Goal: Find specific page/section: Find specific page/section

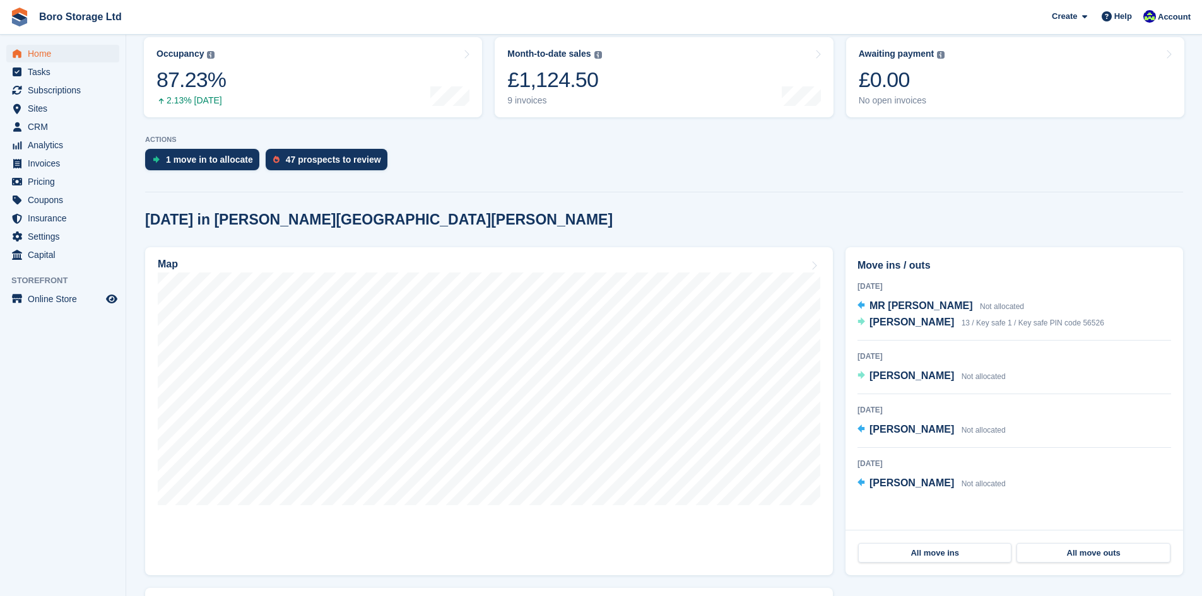
scroll to position [189, 0]
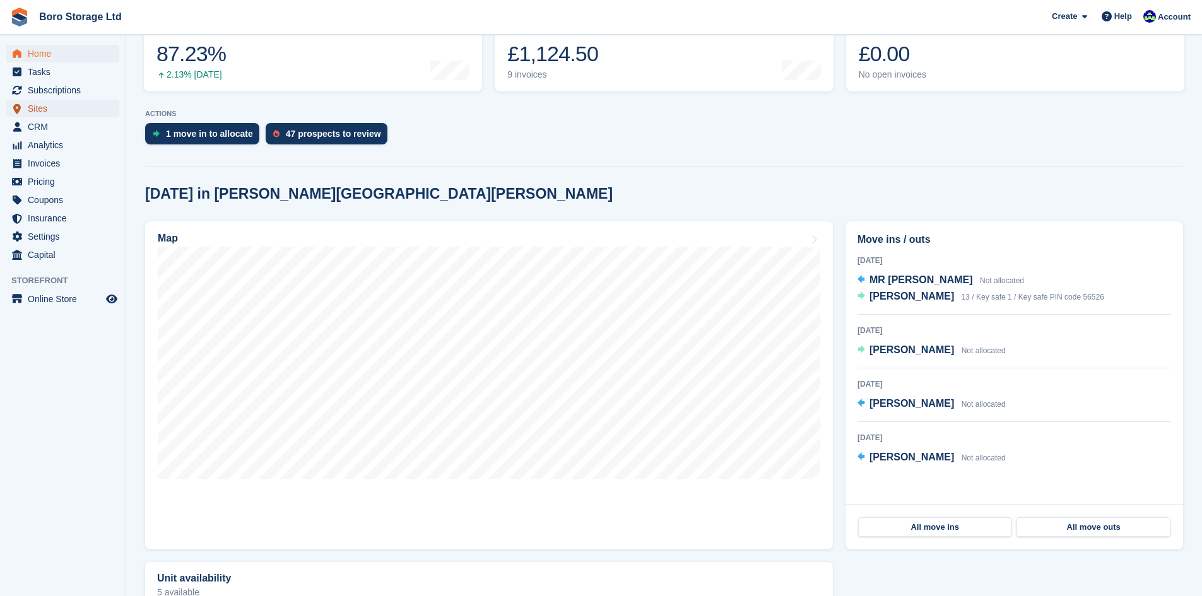
click at [37, 108] on span "Sites" at bounding box center [66, 109] width 76 height 18
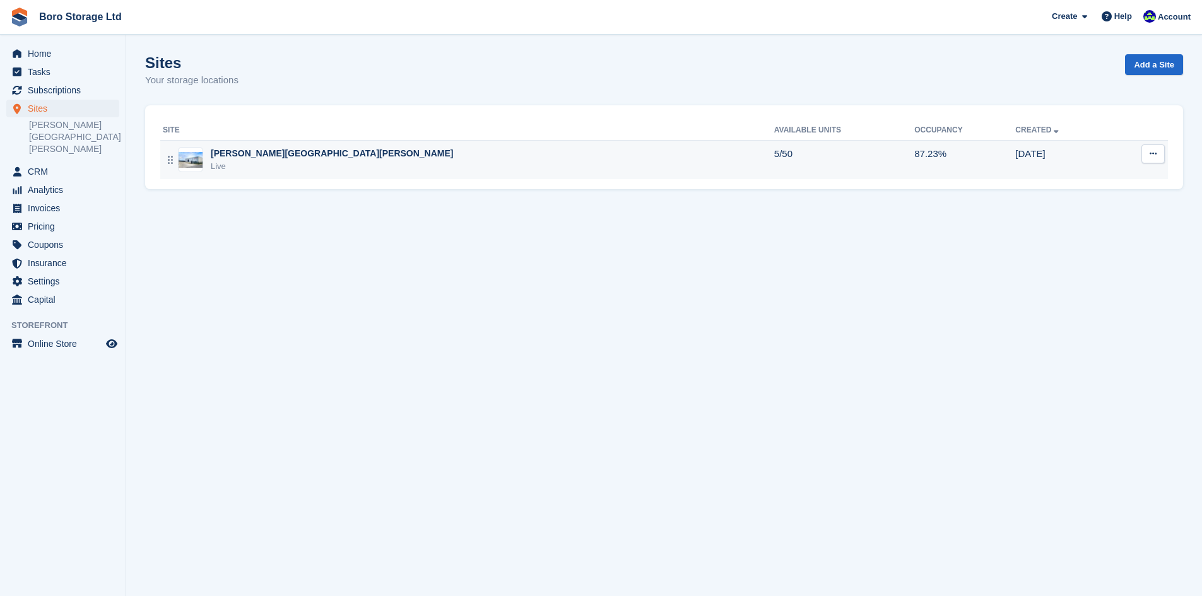
click at [232, 155] on div "[PERSON_NAME][GEOGRAPHIC_DATA][PERSON_NAME]" at bounding box center [332, 153] width 243 height 13
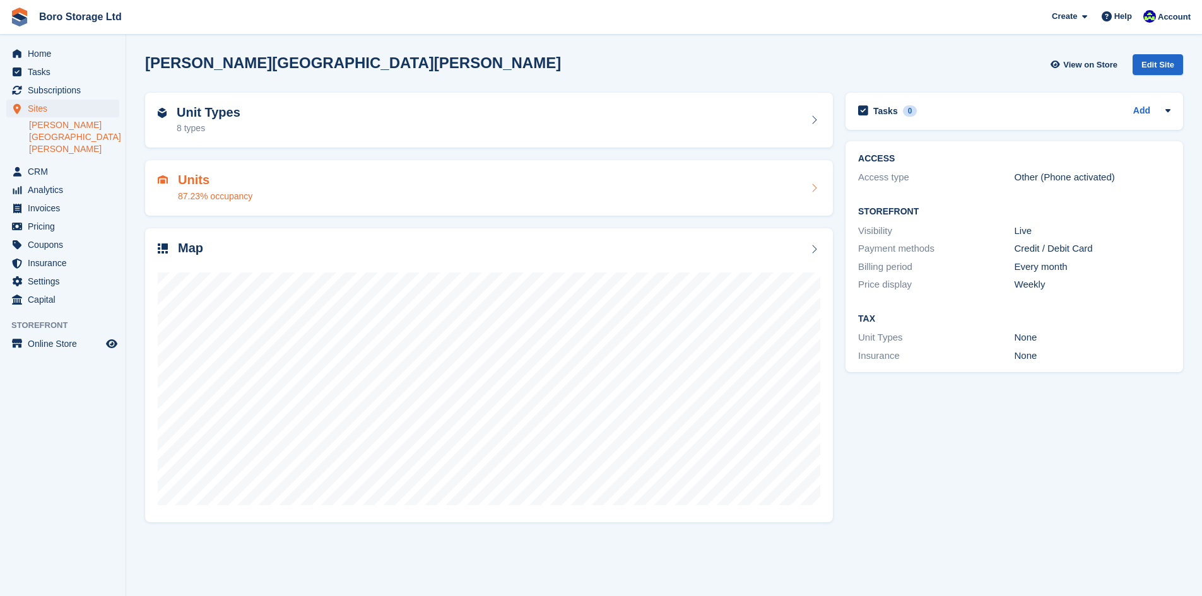
click at [198, 182] on h2 "Units" at bounding box center [215, 180] width 74 height 15
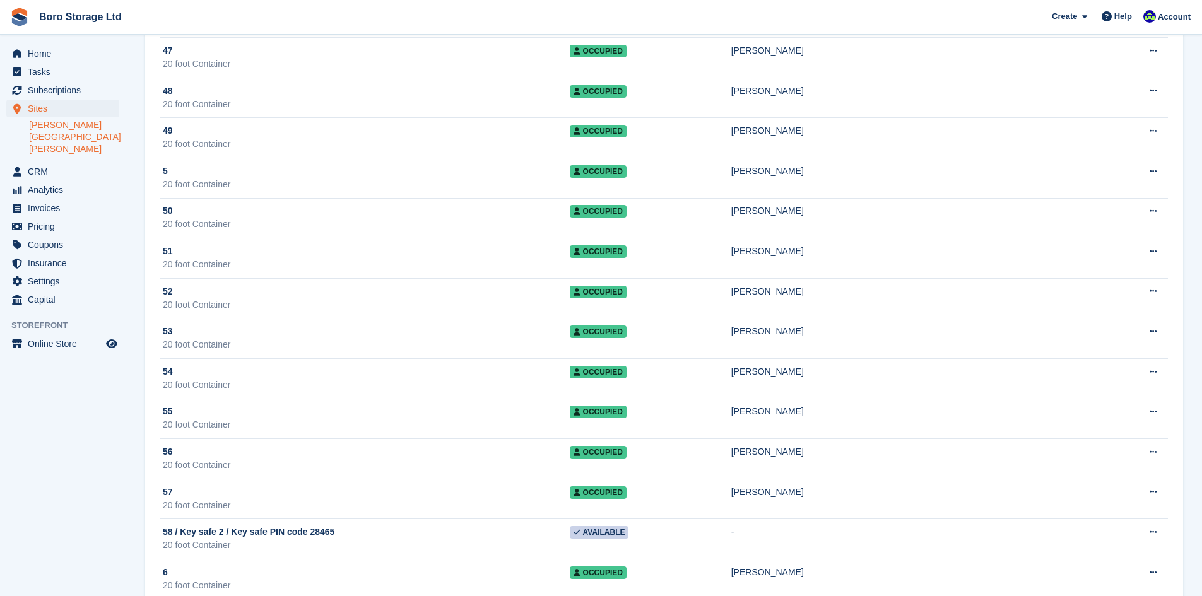
scroll to position [1345, 0]
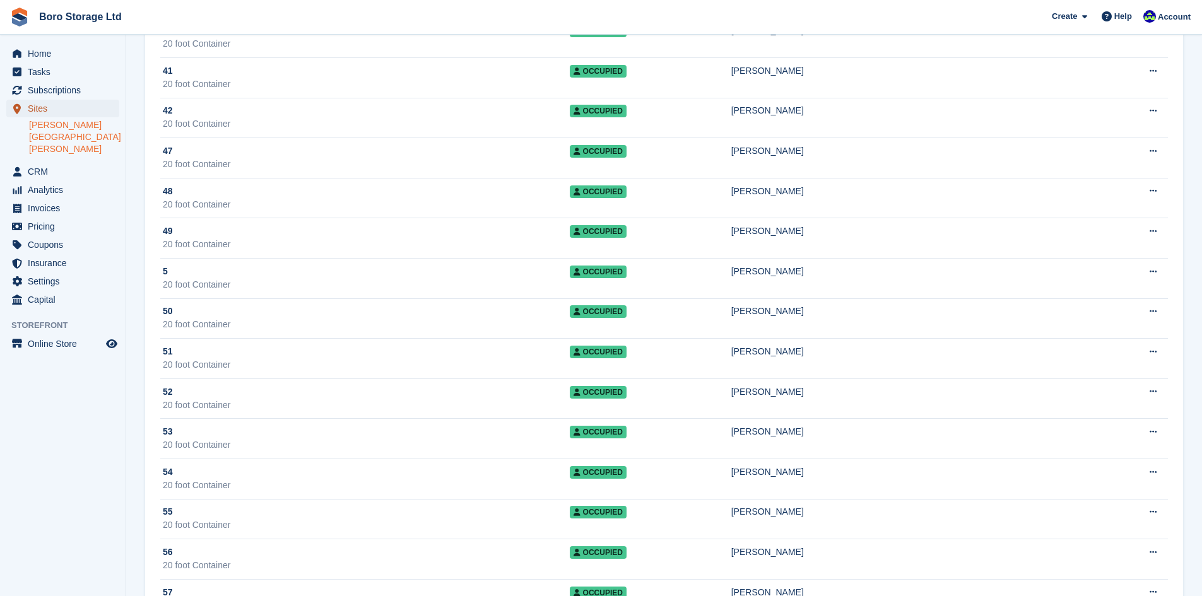
click at [30, 107] on span "Sites" at bounding box center [66, 109] width 76 height 18
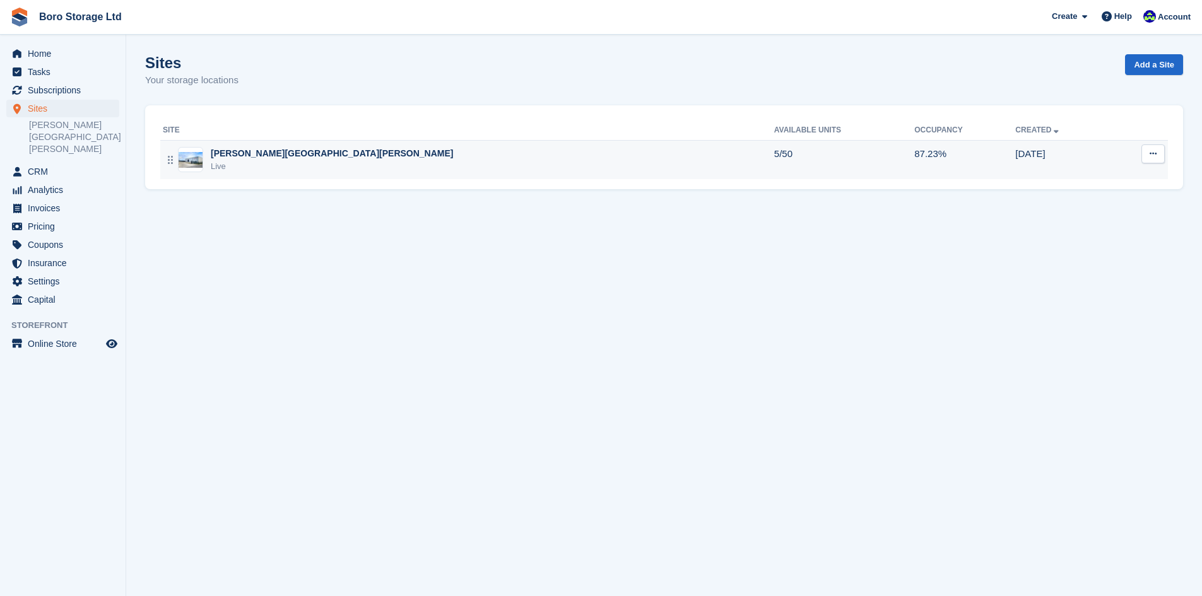
click at [254, 150] on div "[PERSON_NAME][GEOGRAPHIC_DATA][PERSON_NAME]" at bounding box center [332, 153] width 243 height 13
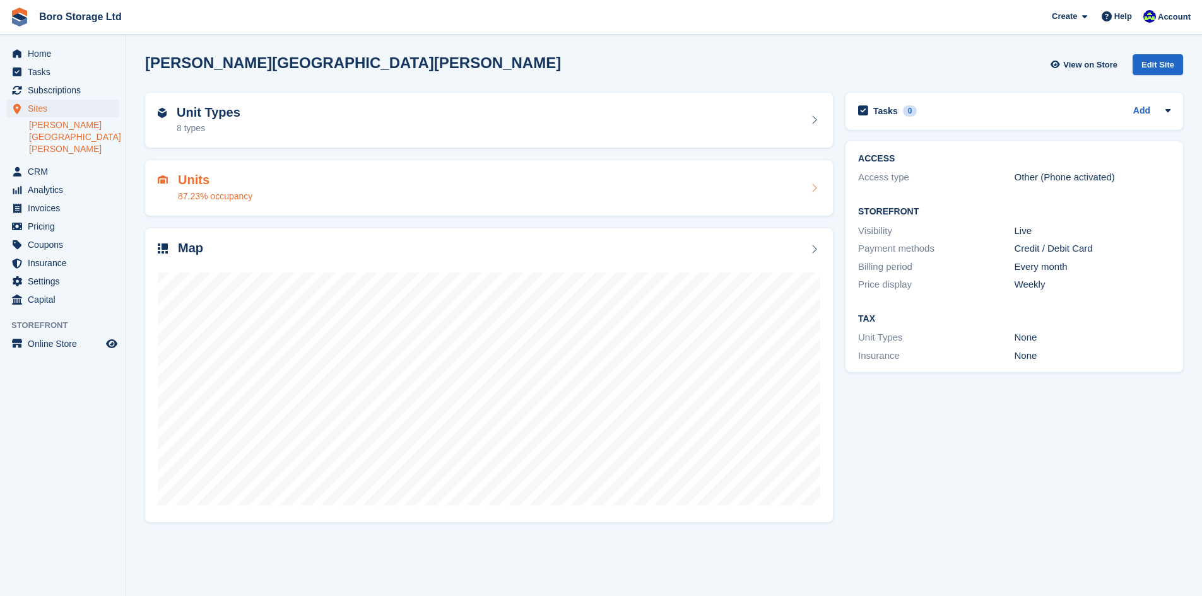
click at [188, 180] on h2 "Units" at bounding box center [215, 180] width 74 height 15
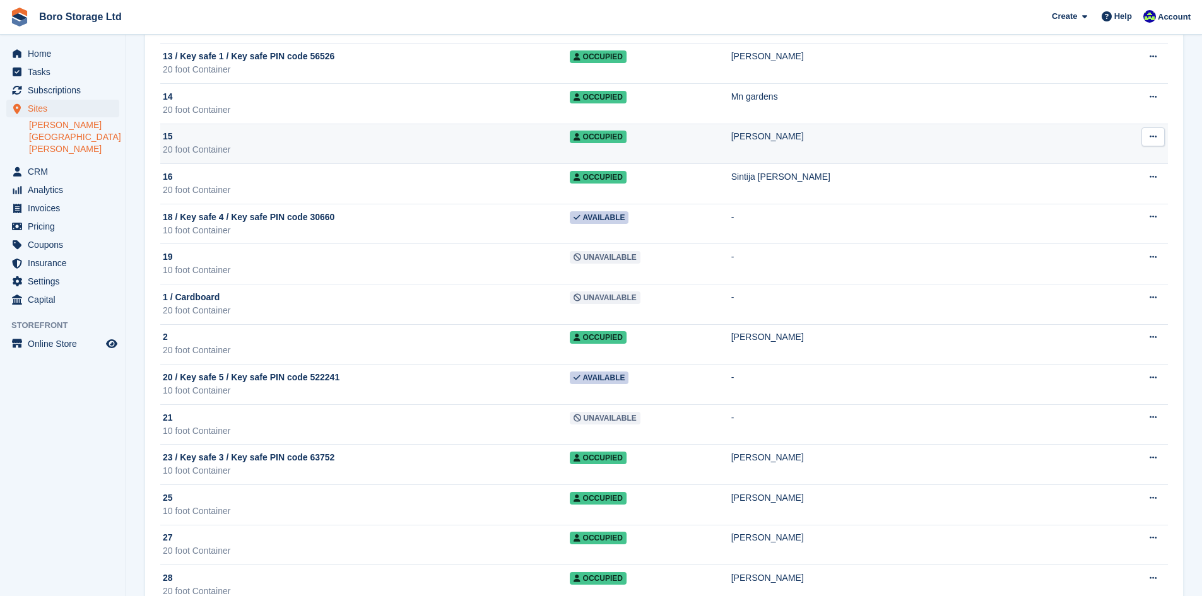
scroll to position [126, 0]
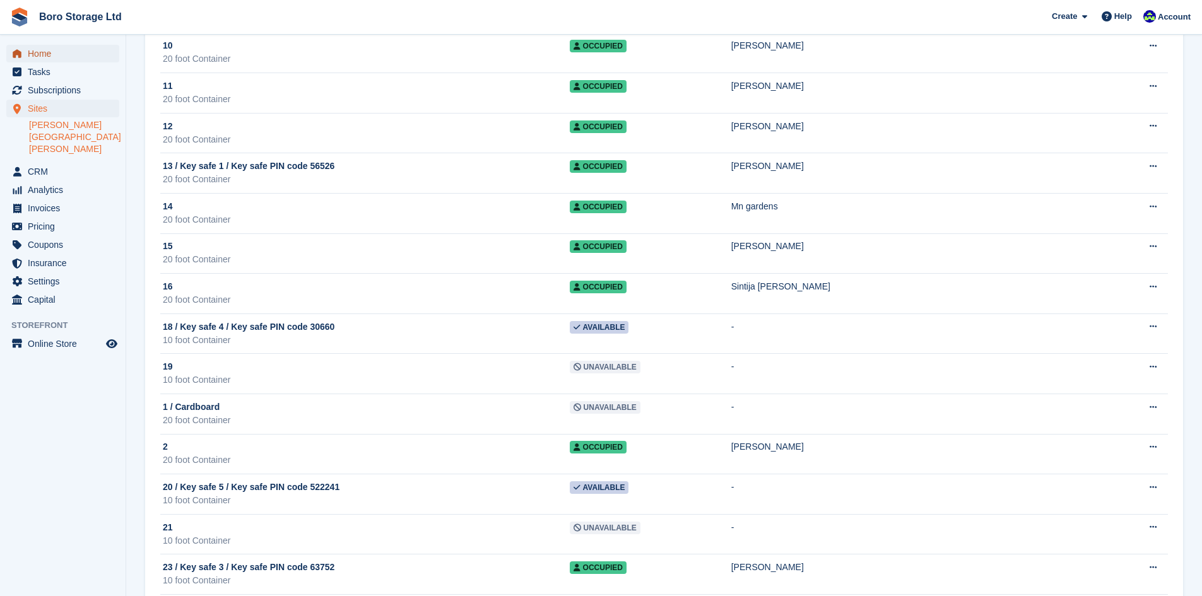
click at [42, 52] on span "Home" at bounding box center [66, 54] width 76 height 18
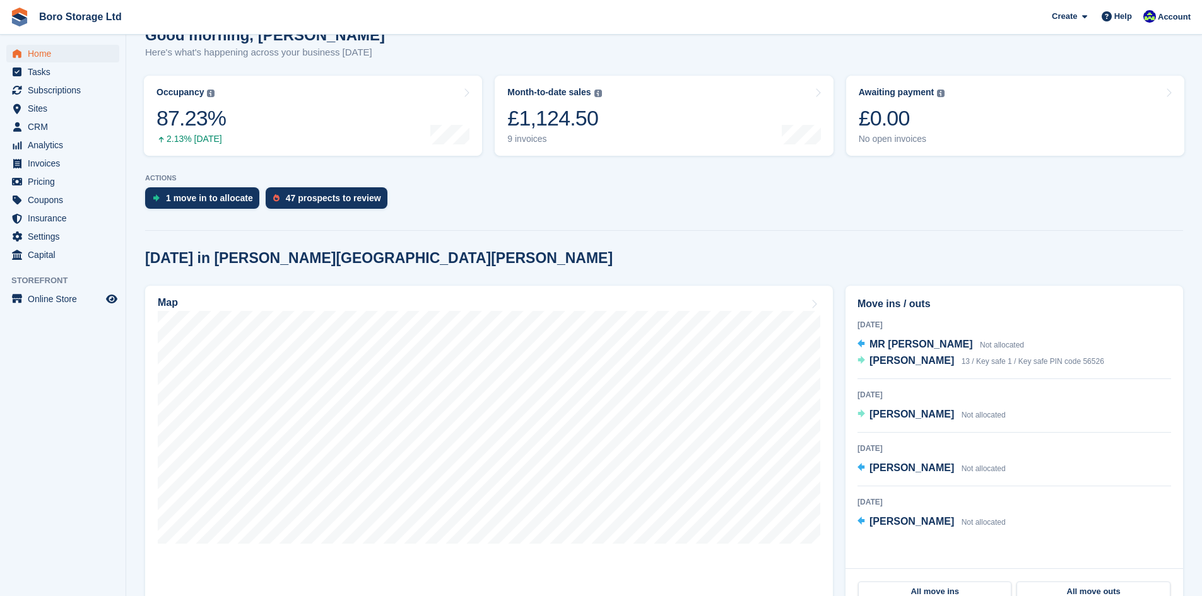
scroll to position [126, 0]
click at [60, 113] on span "Sites" at bounding box center [66, 109] width 76 height 18
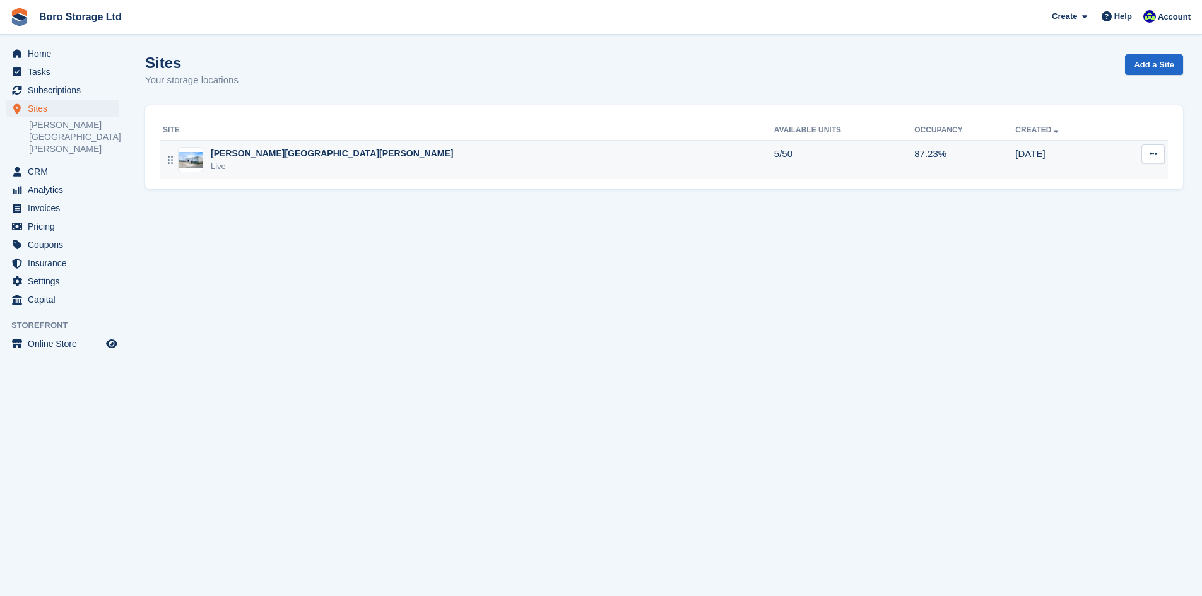
click at [247, 167] on div "Live" at bounding box center [332, 166] width 243 height 13
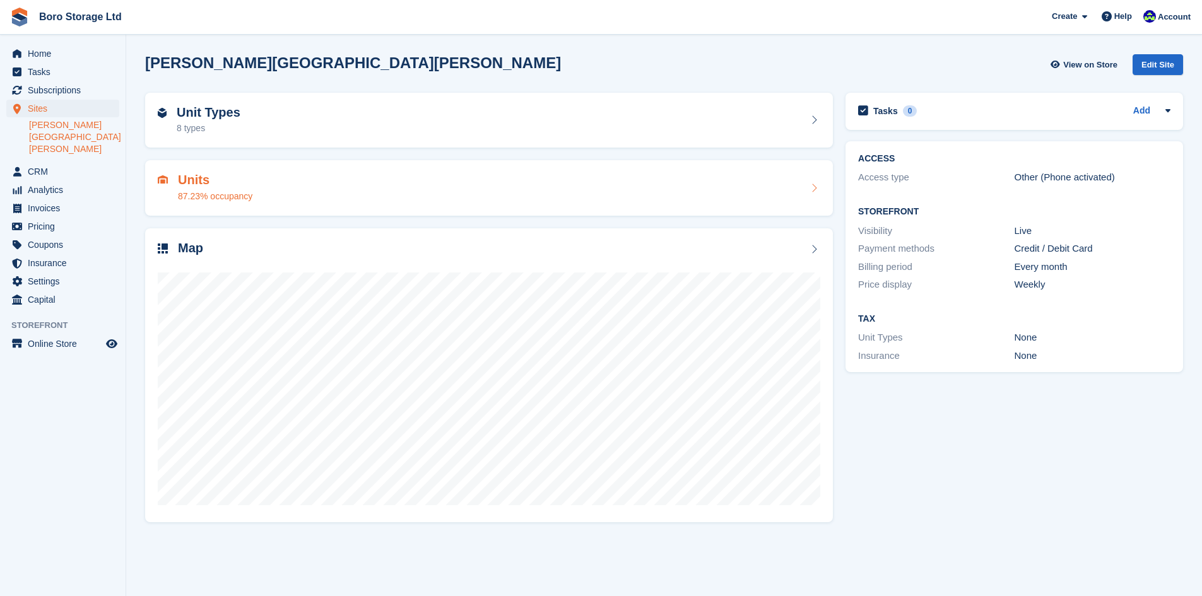
click at [223, 186] on h2 "Units" at bounding box center [215, 180] width 74 height 15
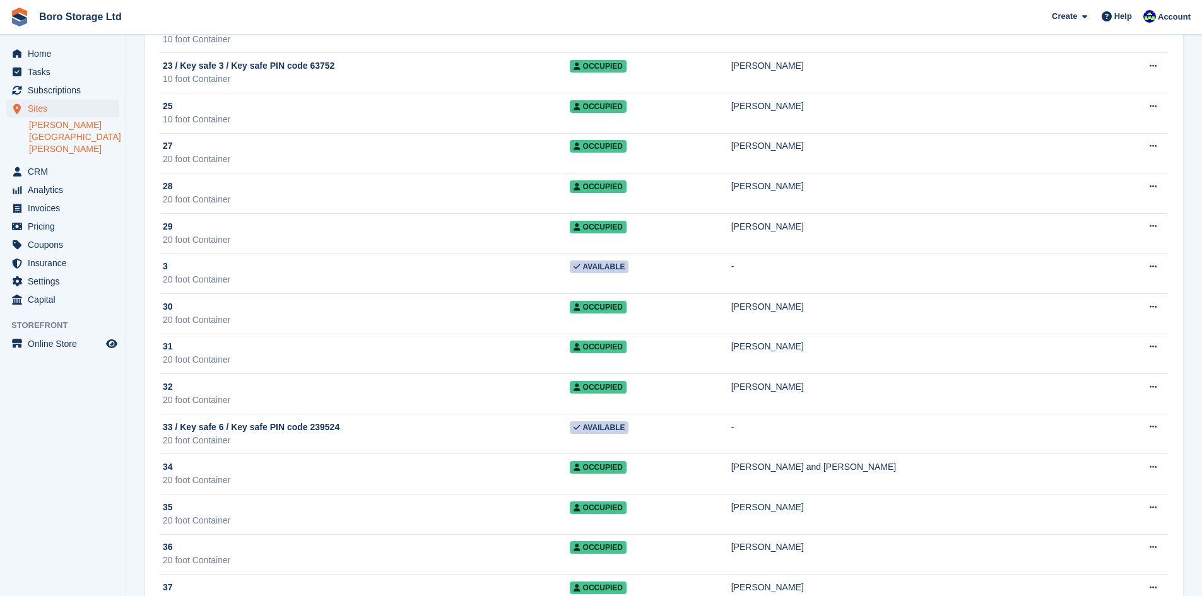
scroll to position [631, 0]
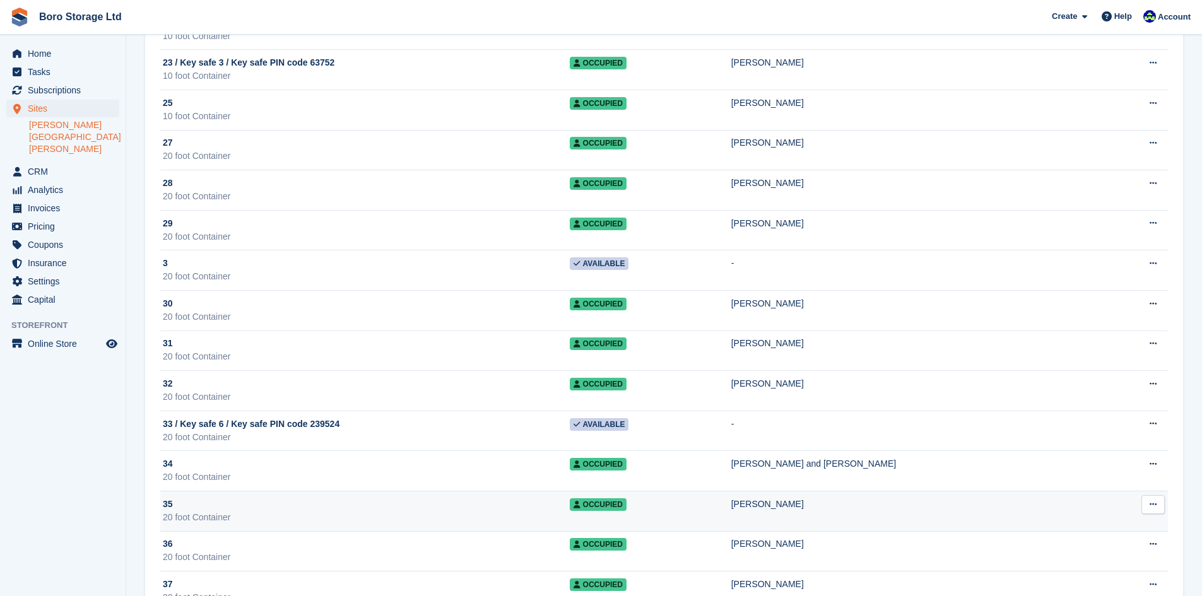
click at [438, 504] on div "35" at bounding box center [366, 504] width 407 height 13
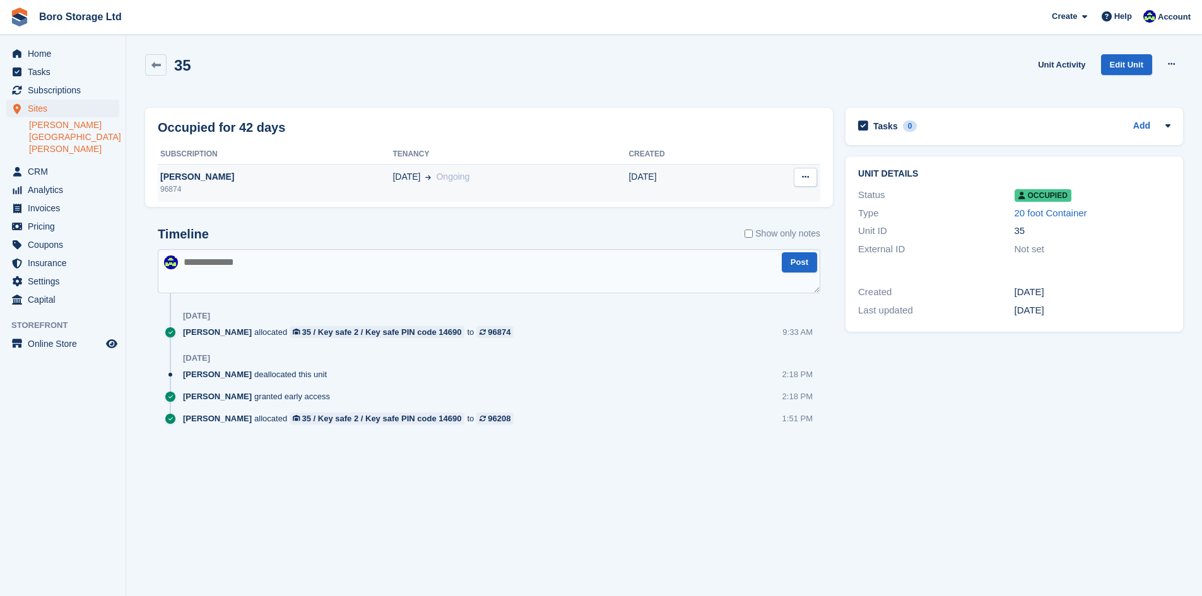
click at [170, 179] on div "[PERSON_NAME]" at bounding box center [275, 176] width 235 height 13
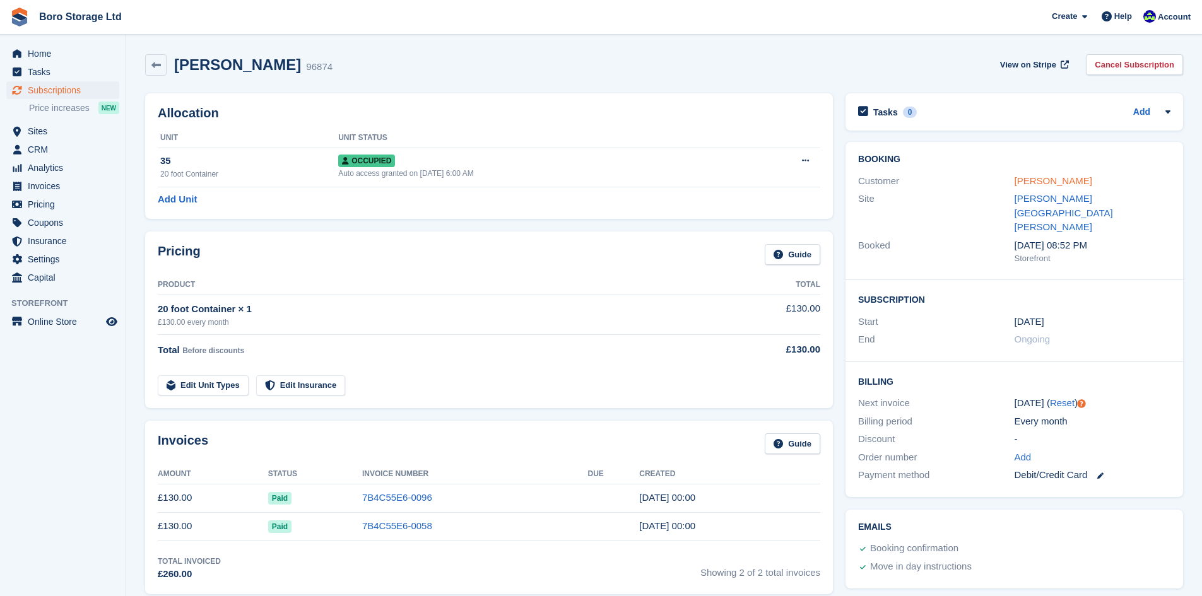
click at [1031, 182] on link "[PERSON_NAME]" at bounding box center [1054, 180] width 78 height 11
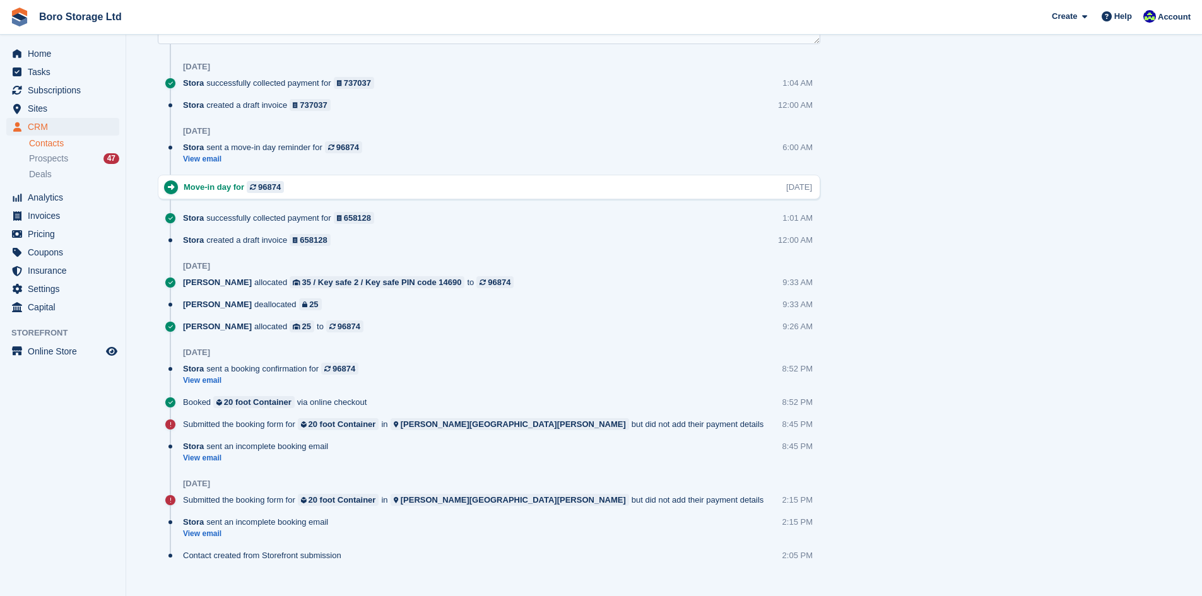
scroll to position [752, 0]
